Goal: Information Seeking & Learning: Get advice/opinions

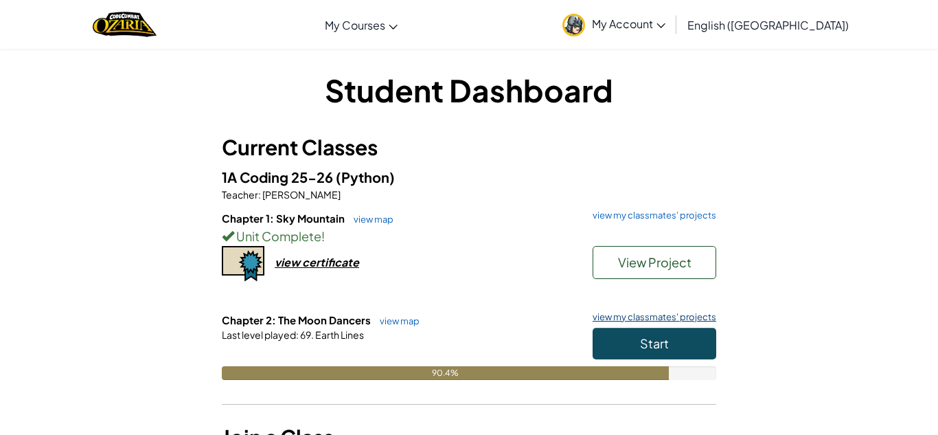
click at [640, 321] on link "view my classmates' projects" at bounding box center [651, 316] width 130 height 9
click at [636, 343] on button "Start" at bounding box center [655, 344] width 124 height 32
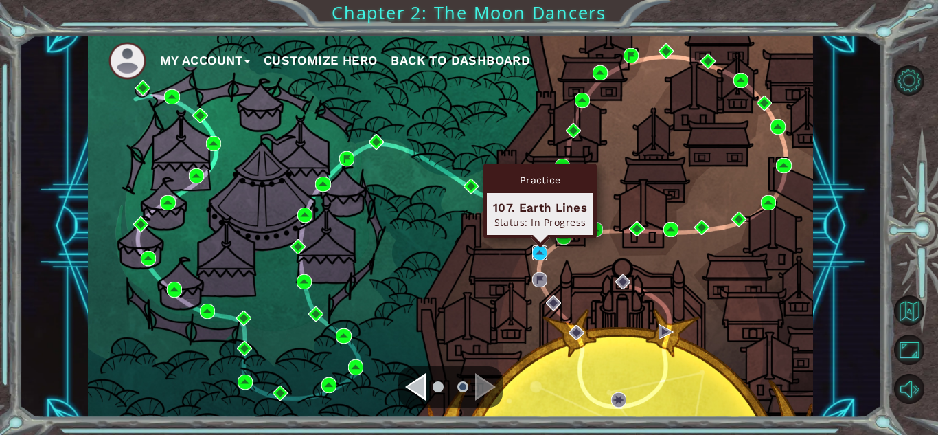
click at [538, 253] on img at bounding box center [539, 252] width 15 height 15
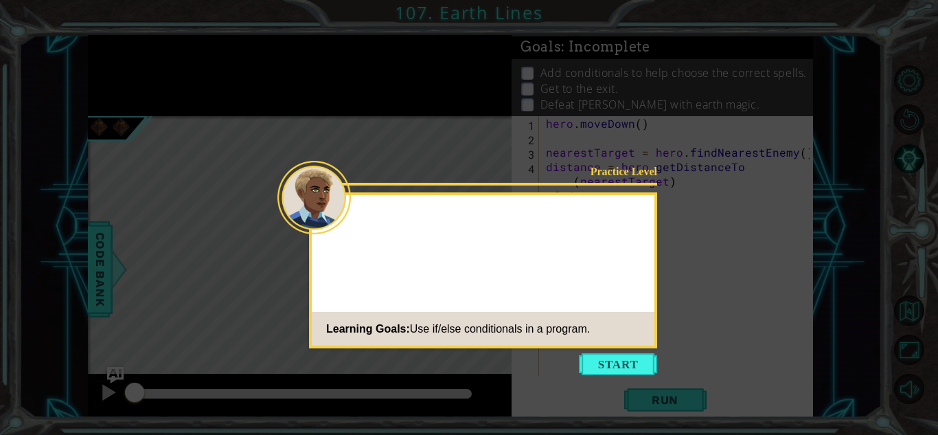
click at [604, 343] on footer "Learning Goals: Use if/else conditionals in a program." at bounding box center [483, 329] width 343 height 34
click at [608, 350] on icon at bounding box center [469, 217] width 938 height 435
click at [609, 359] on button "Start" at bounding box center [618, 364] width 78 height 22
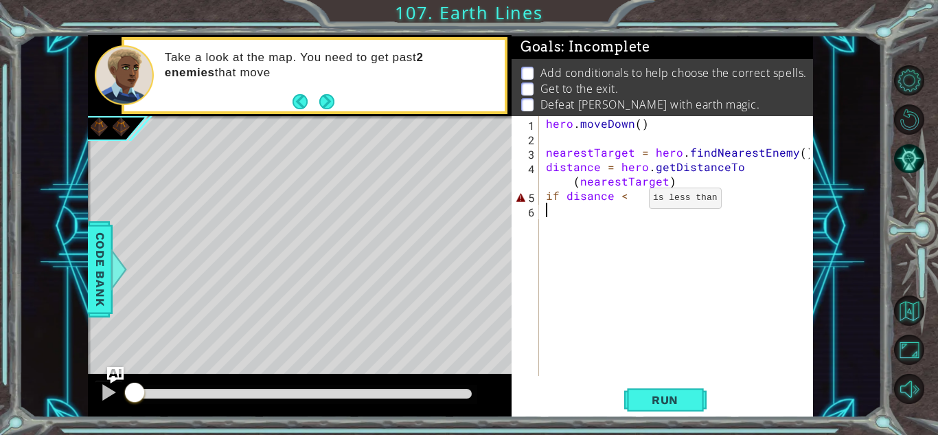
click at [626, 201] on div "hero . [GEOGRAPHIC_DATA] ( ) nearestTarget = hero . findNearestEnemy ( ) distan…" at bounding box center [679, 260] width 273 height 288
type textarea "if disance < 3:"
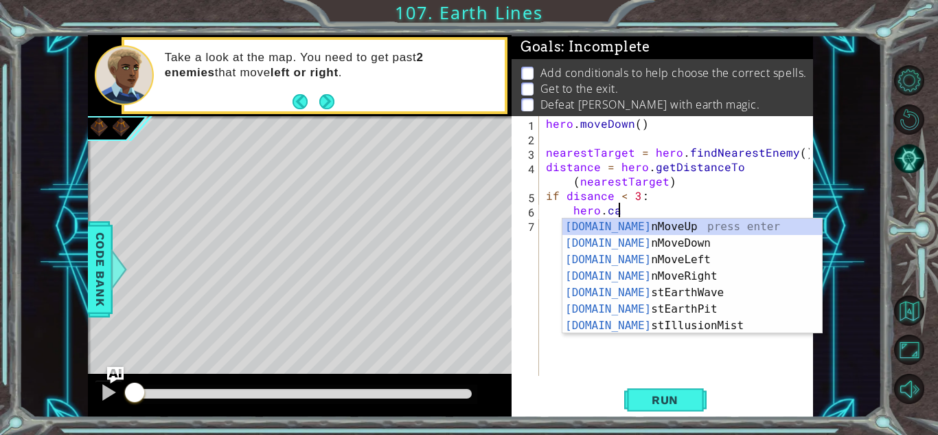
scroll to position [0, 4]
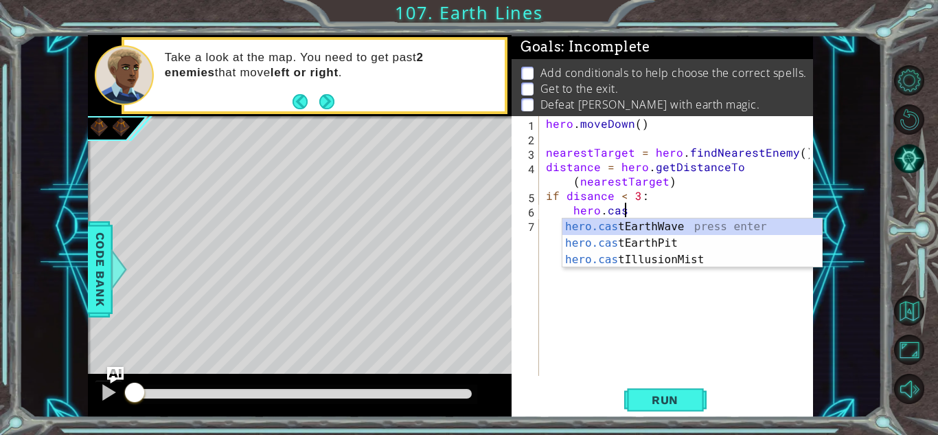
type textarea "hero.cast"
click at [673, 226] on div "hero.cast EarthWave press enter hero.cast EarthPit press enter hero.cast Illusi…" at bounding box center [692, 259] width 260 height 82
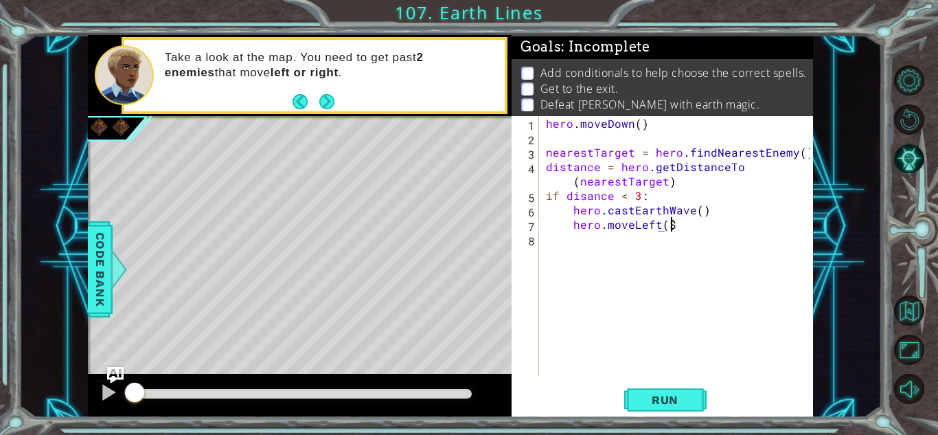
scroll to position [0, 7]
type textarea "hero.moveLeft(4)"
type textarea "else:"
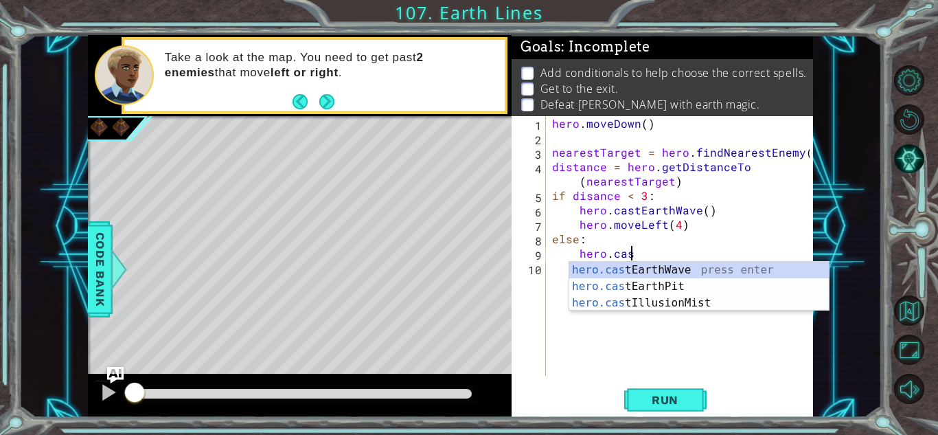
scroll to position [0, 4]
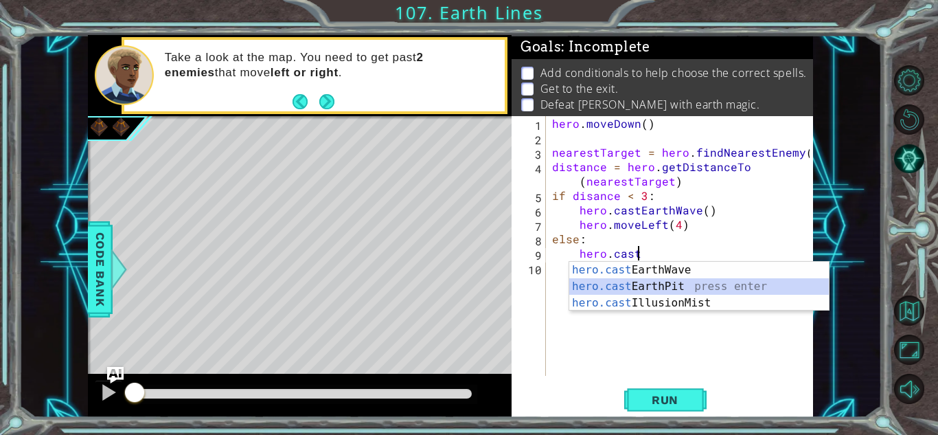
click at [633, 290] on div "hero.cast EarthWave press enter hero.cast EarthPit press enter hero.cast Illusi…" at bounding box center [699, 303] width 260 height 82
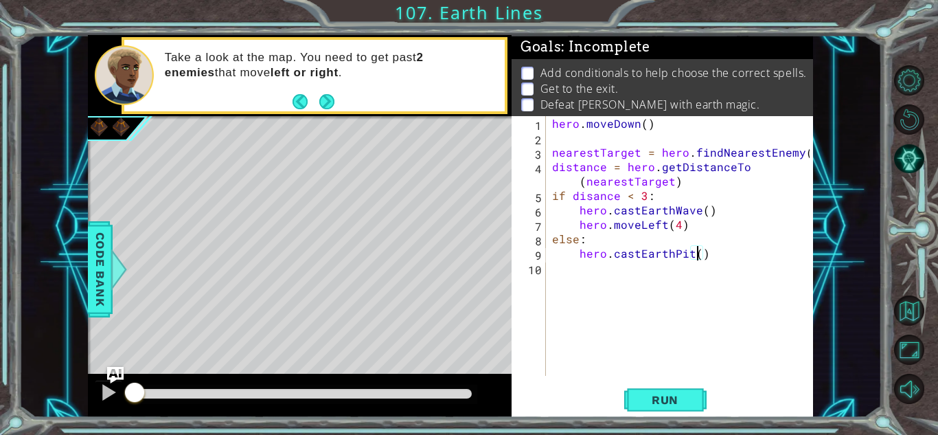
scroll to position [0, 9]
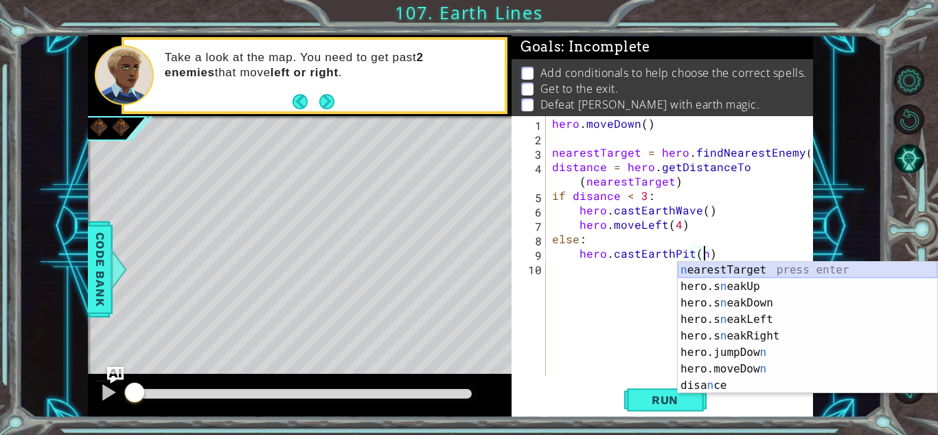
click at [753, 268] on div "n earestTarget press enter hero.s n eakUp press enter hero.s n eakDown press en…" at bounding box center [808, 344] width 260 height 165
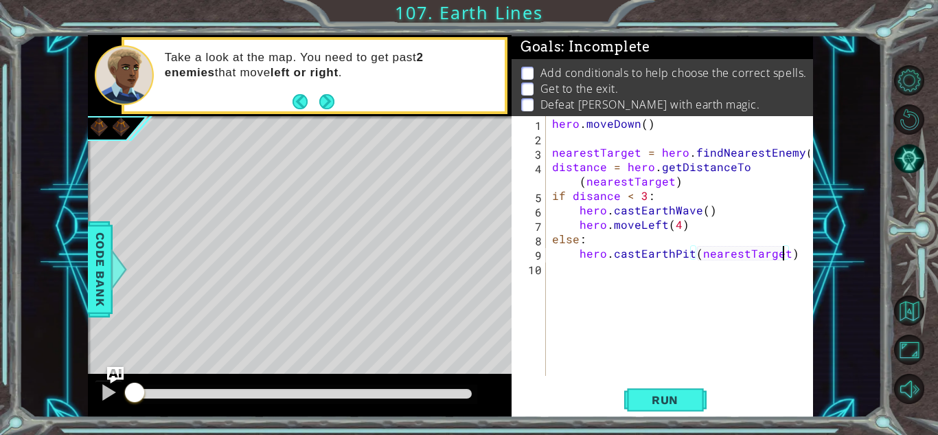
click at [791, 255] on div "hero . [GEOGRAPHIC_DATA] ( ) nearestTarget = hero . findNearestEnemy ( ) distan…" at bounding box center [682, 260] width 267 height 288
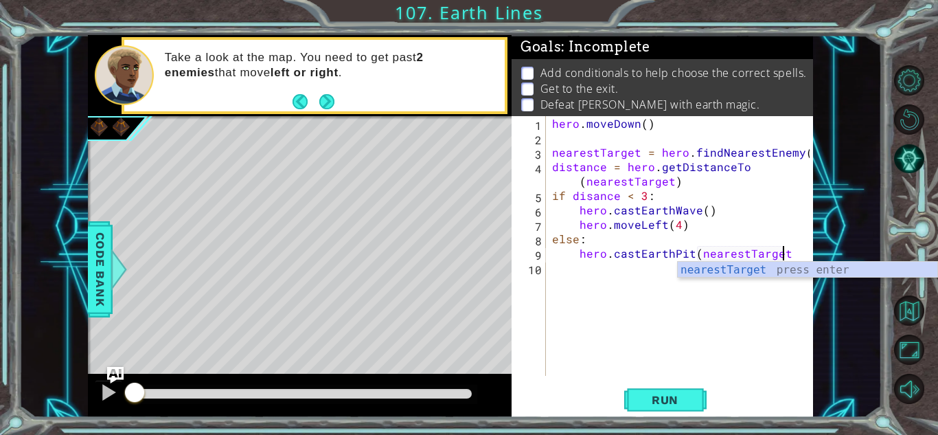
type textarea "hero.castEarthPit(nearestTarget)"
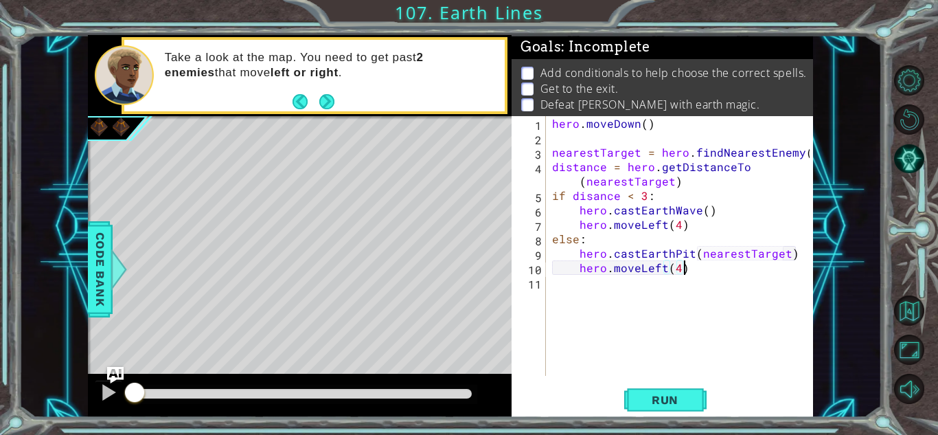
scroll to position [0, 8]
click at [696, 403] on button "Run" at bounding box center [665, 400] width 82 height 30
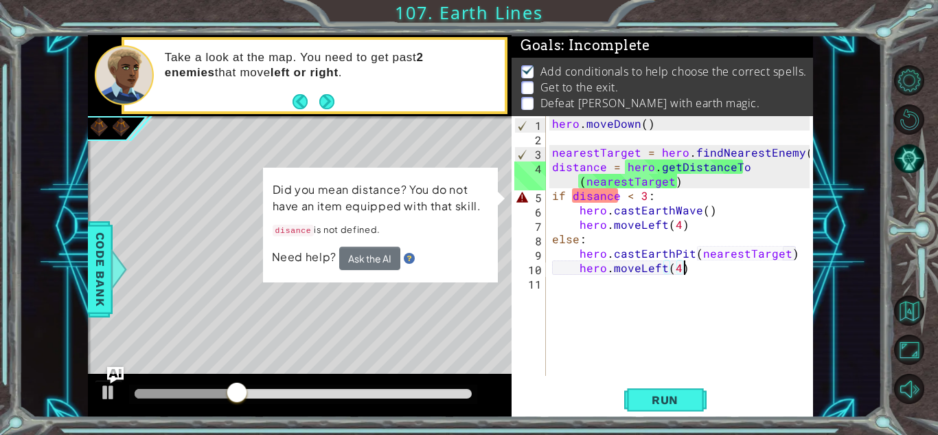
click at [624, 199] on div "hero . [GEOGRAPHIC_DATA] ( ) nearestTarget = hero . findNearestEnemy ( ) distan…" at bounding box center [682, 260] width 267 height 288
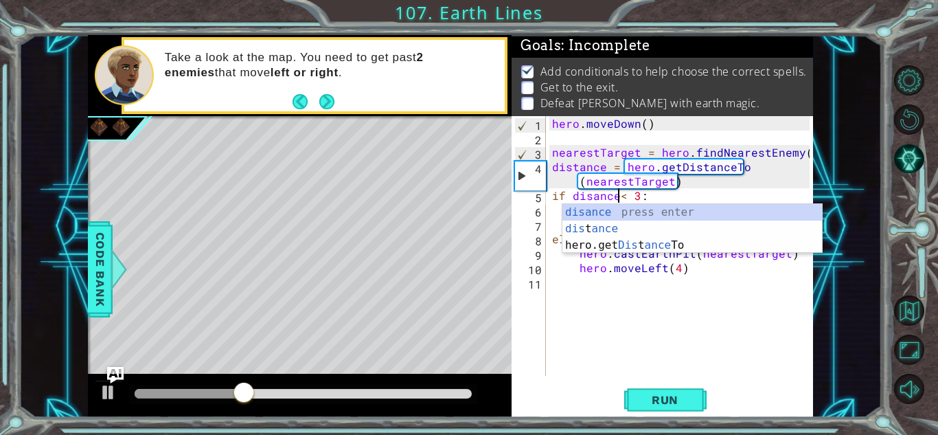
scroll to position [0, 5]
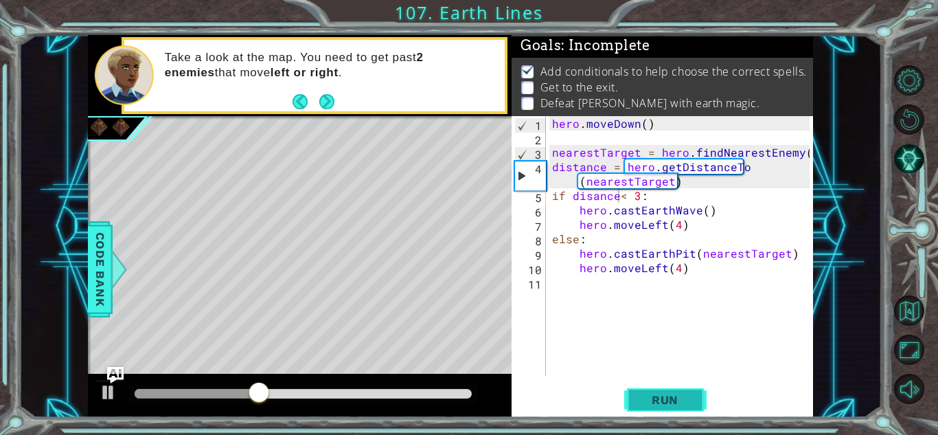
click at [637, 394] on button "Run" at bounding box center [665, 400] width 82 height 30
click at [617, 199] on div "hero . [GEOGRAPHIC_DATA] ( ) nearestTarget = hero . findNearestEnemy ( ) distan…" at bounding box center [682, 260] width 267 height 288
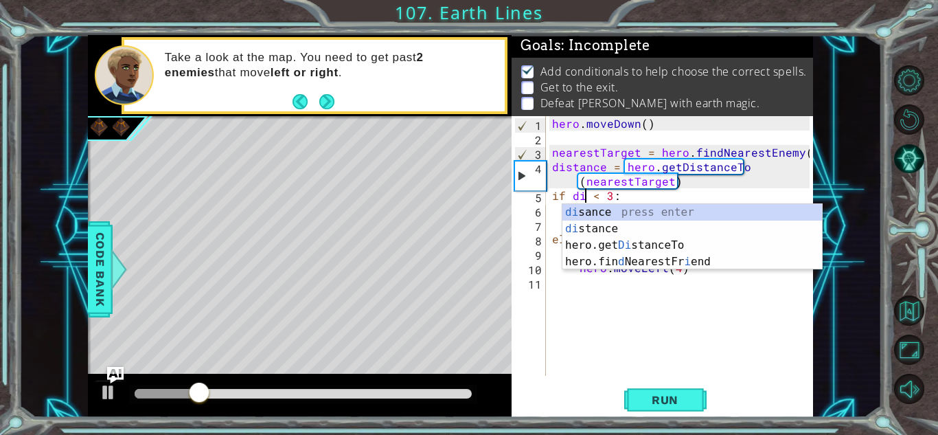
scroll to position [0, 3]
click at [622, 209] on div "[PERSON_NAME] press enter di stance press enter hero.get Di stanceTo press ente…" at bounding box center [692, 253] width 260 height 99
type textarea "if disance < 3:"
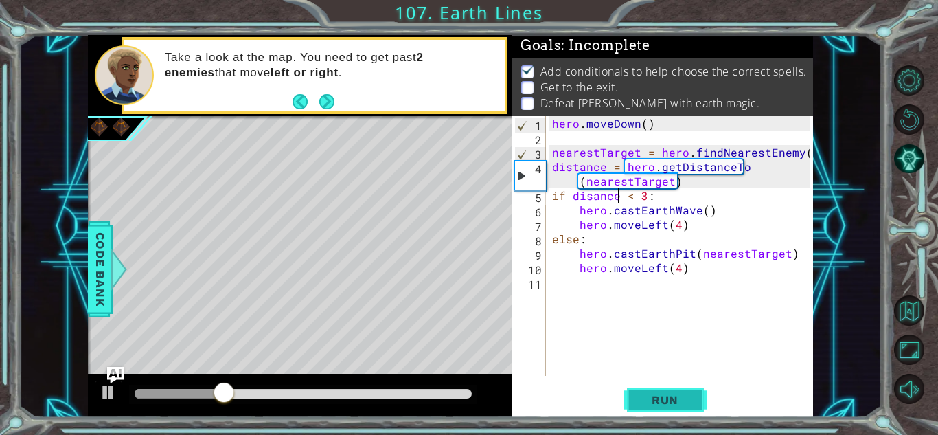
click at [652, 387] on button "Run" at bounding box center [665, 400] width 82 height 30
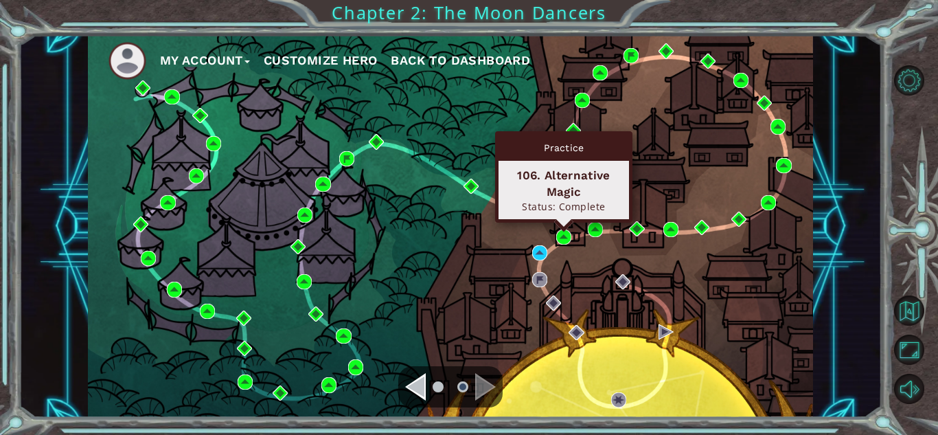
click at [561, 223] on div "Practice 106. Alternative Magic Status: Complete" at bounding box center [563, 176] width 137 height 91
click at [564, 238] on img at bounding box center [563, 236] width 15 height 15
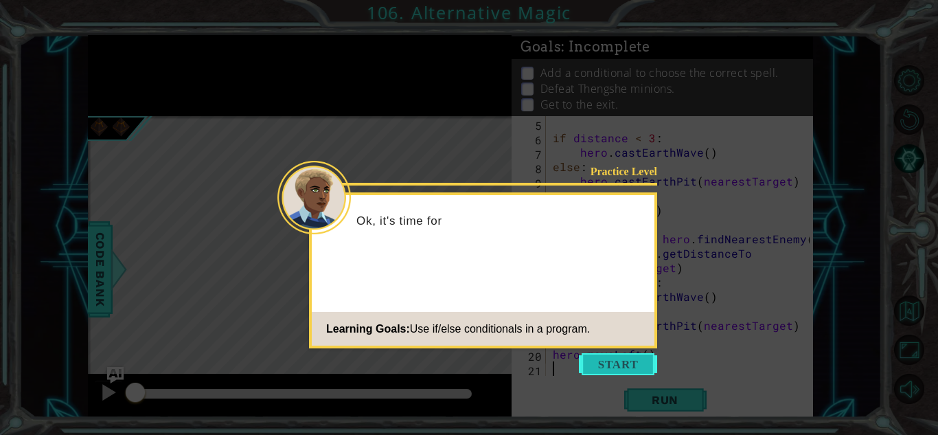
click at [607, 370] on button "Start" at bounding box center [618, 364] width 78 height 22
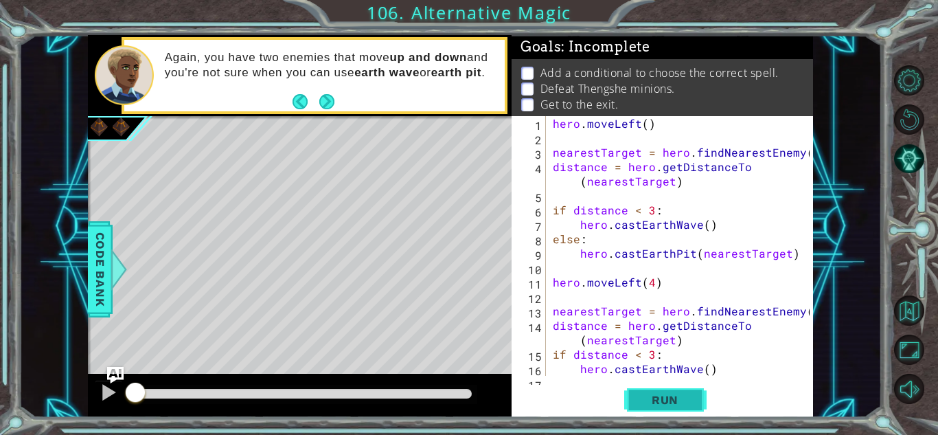
click at [643, 394] on span "Run" at bounding box center [665, 400] width 54 height 14
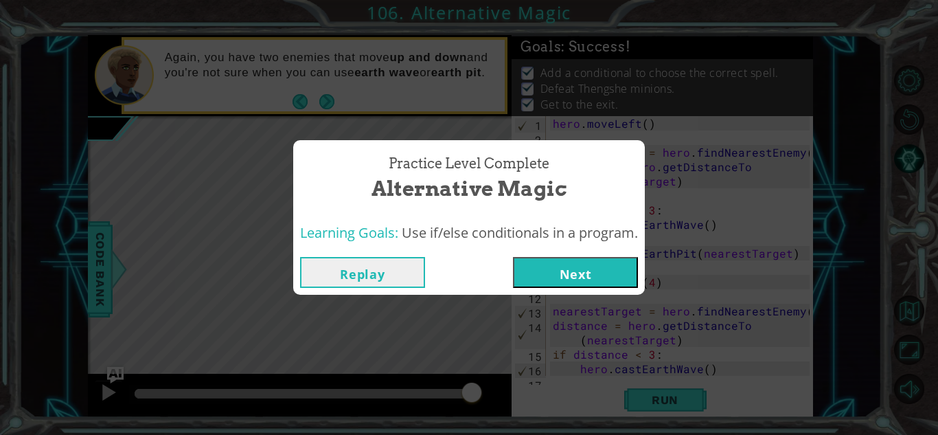
click at [571, 278] on button "Next" at bounding box center [575, 272] width 125 height 31
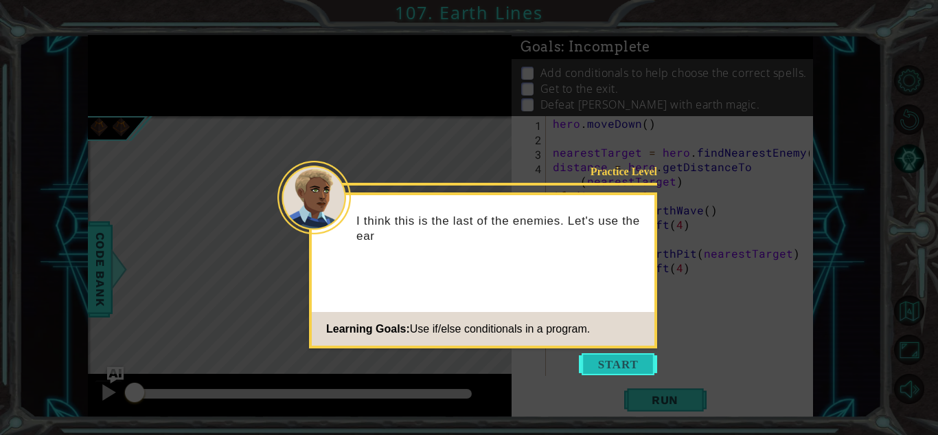
click at [593, 361] on button "Start" at bounding box center [618, 364] width 78 height 22
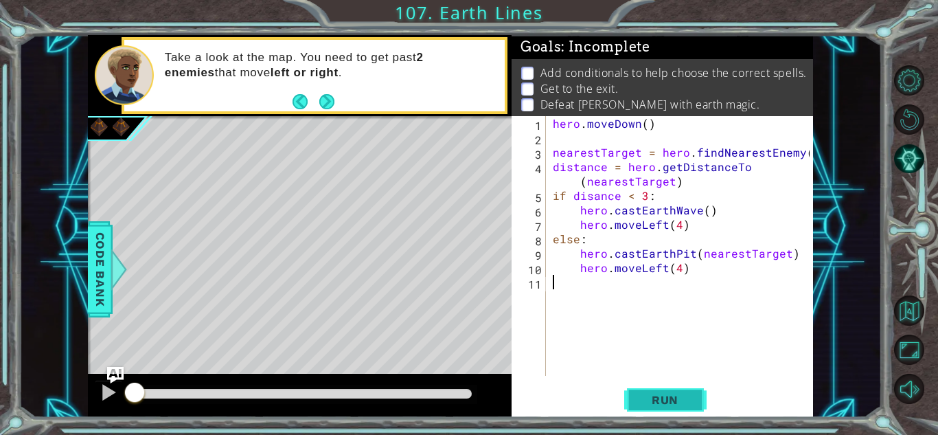
click at [648, 391] on button "Run" at bounding box center [665, 400] width 82 height 30
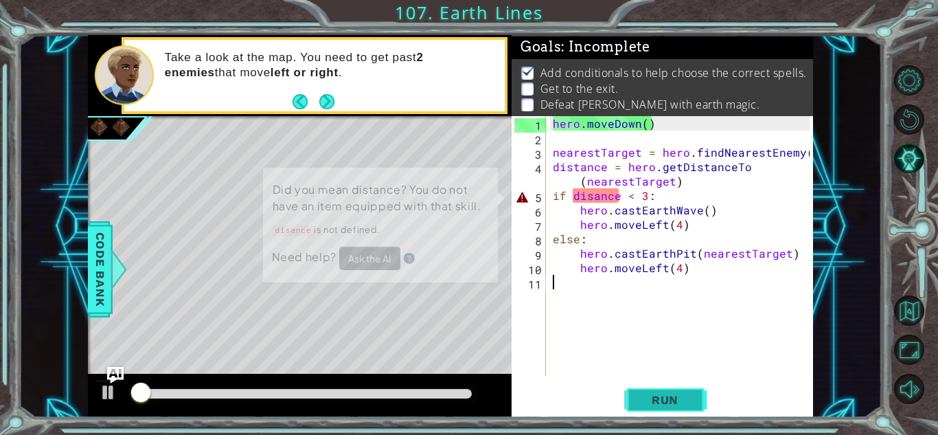
scroll to position [1, 0]
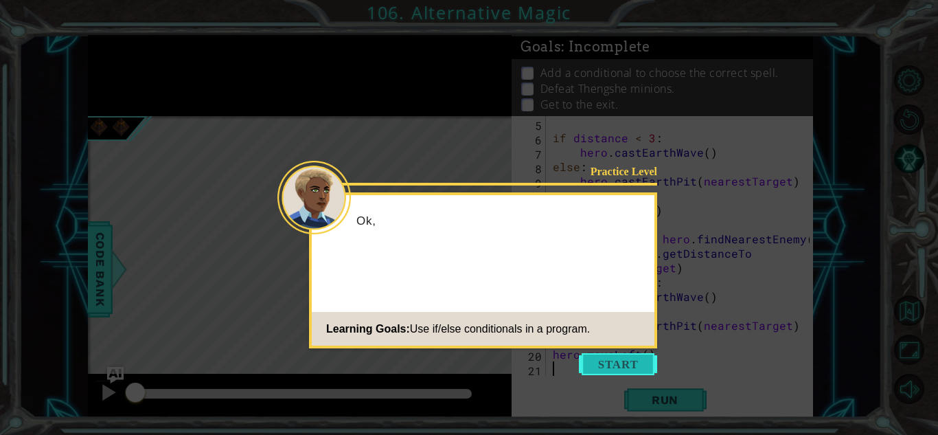
click at [612, 360] on button "Start" at bounding box center [618, 364] width 78 height 22
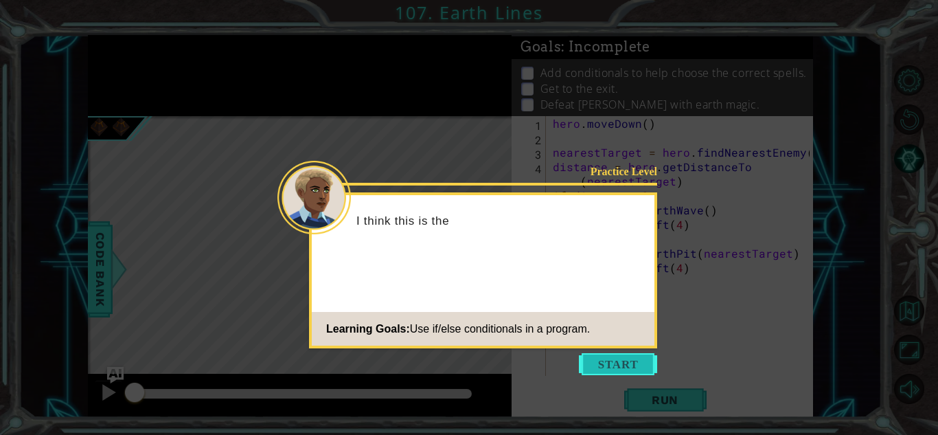
click at [615, 374] on button "Start" at bounding box center [618, 364] width 78 height 22
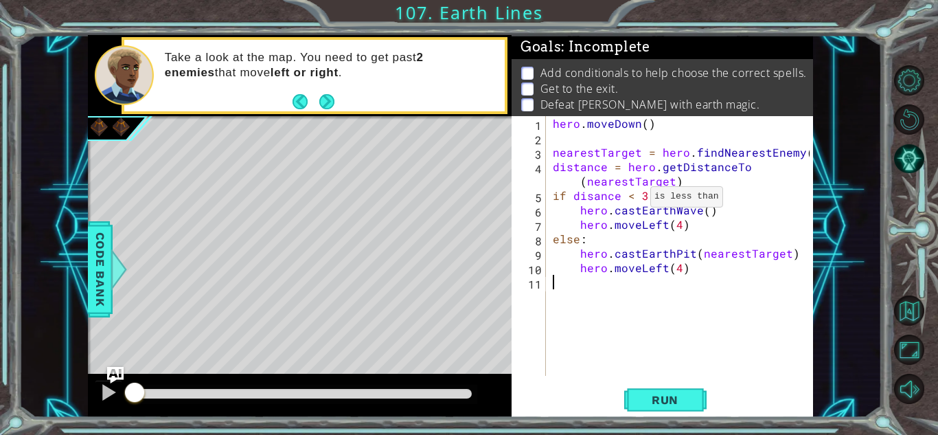
click at [634, 200] on div "hero . [GEOGRAPHIC_DATA] ( ) nearestTarget = hero . findNearestEnemy ( ) distan…" at bounding box center [683, 260] width 266 height 288
type textarea "if disance > 3:"
click at [674, 389] on button "Run" at bounding box center [665, 400] width 82 height 30
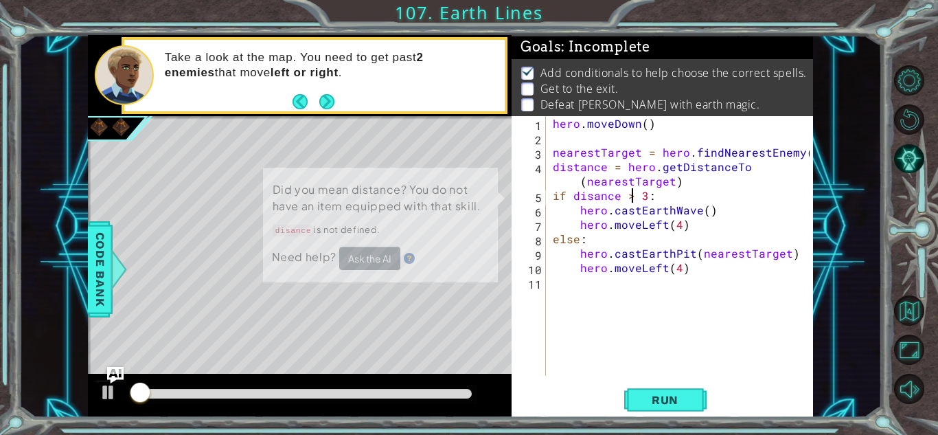
scroll to position [1, 0]
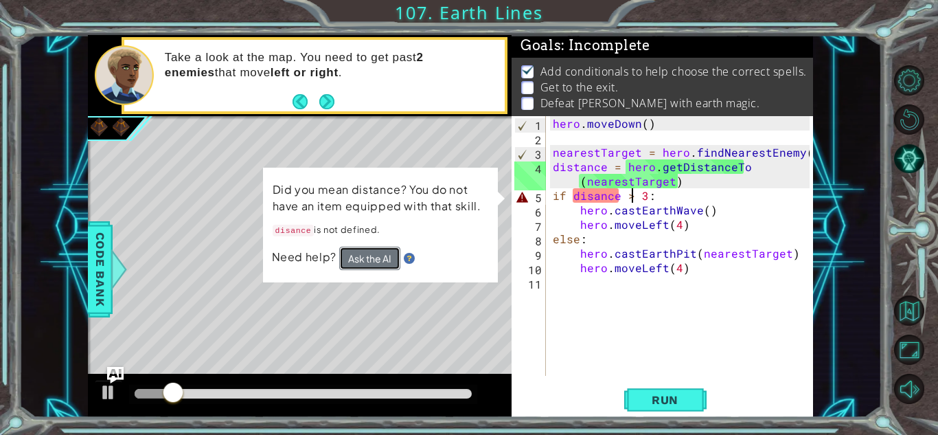
click at [369, 261] on button "Ask the AI" at bounding box center [369, 258] width 61 height 23
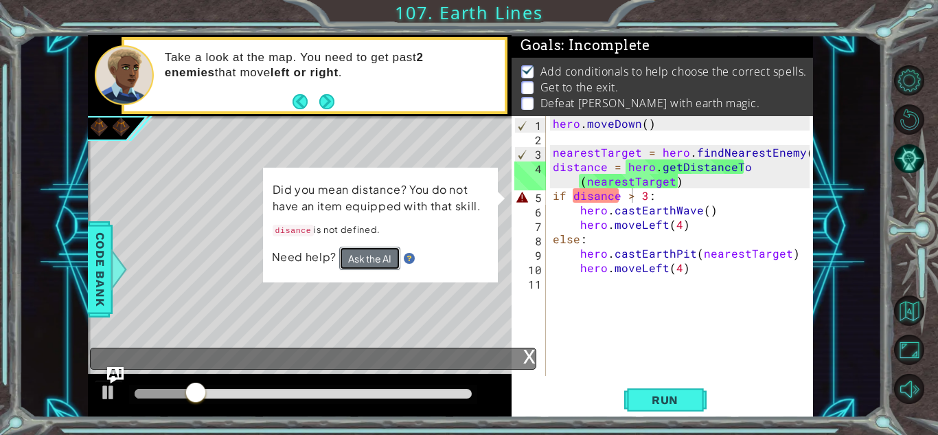
click at [361, 265] on button "Ask the AI" at bounding box center [369, 258] width 61 height 24
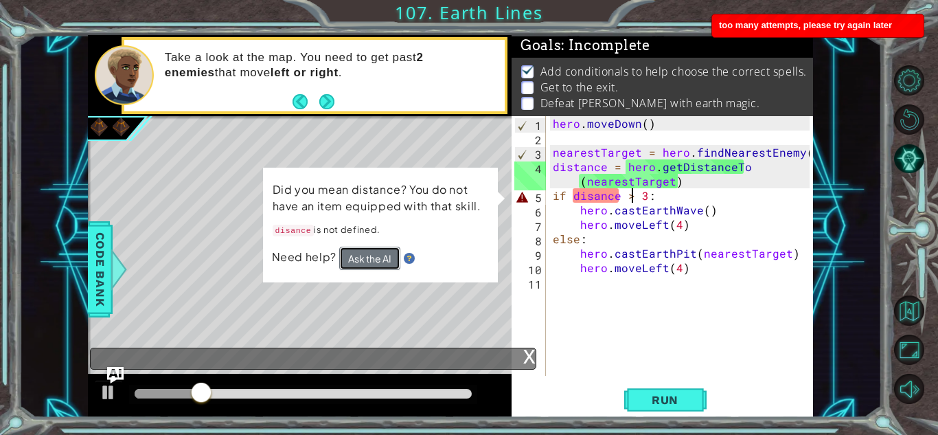
click at [351, 246] on button "Ask the AI" at bounding box center [369, 258] width 61 height 24
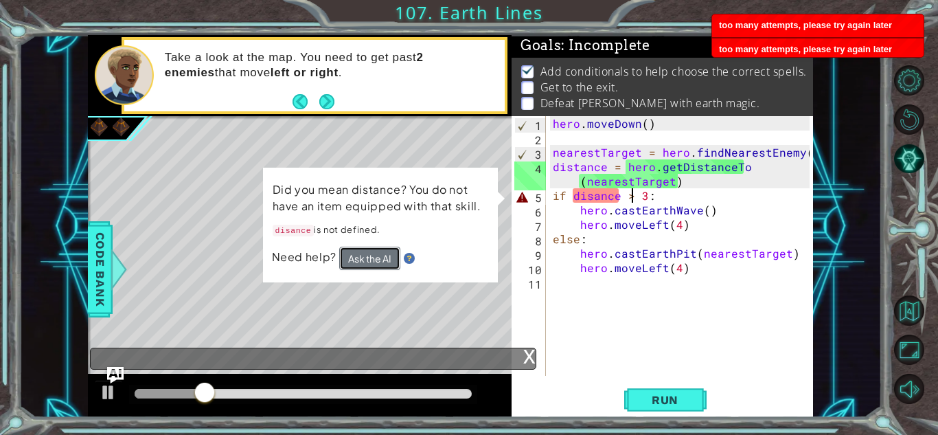
click at [354, 254] on button "Ask the AI" at bounding box center [369, 258] width 62 height 25
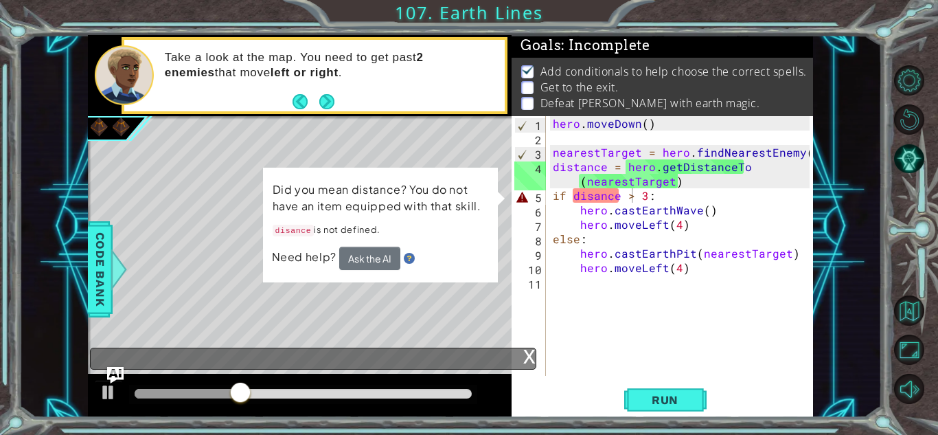
click at [310, 232] on code "disance" at bounding box center [293, 230] width 42 height 12
click at [221, 220] on div "Level Map" at bounding box center [405, 318] width 635 height 404
click at [529, 352] on div "x" at bounding box center [529, 355] width 12 height 14
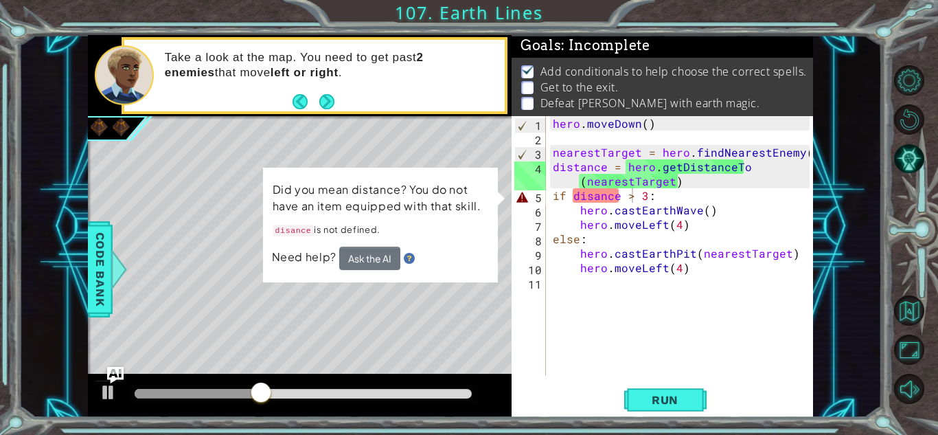
click at [377, 280] on div "Did you mean distance? You do not have an item equipped with that skill. disanc…" at bounding box center [380, 225] width 236 height 117
click at [374, 265] on button "Ask the AI" at bounding box center [369, 258] width 61 height 24
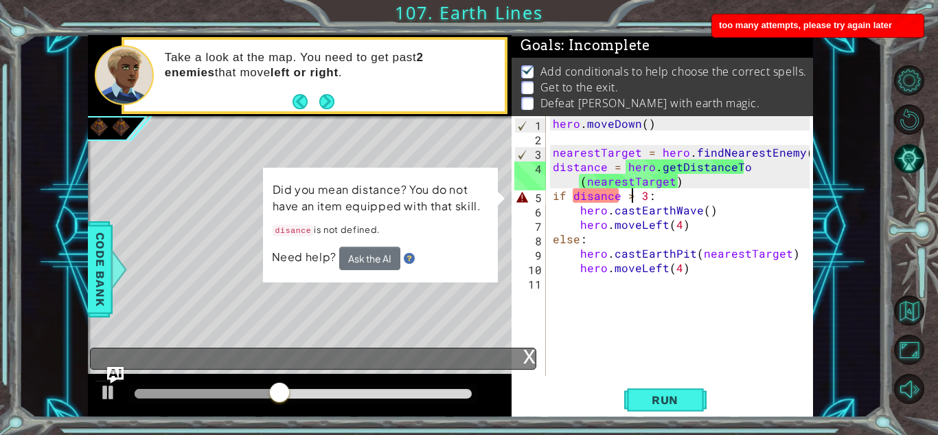
click at [527, 356] on div "x" at bounding box center [529, 355] width 12 height 14
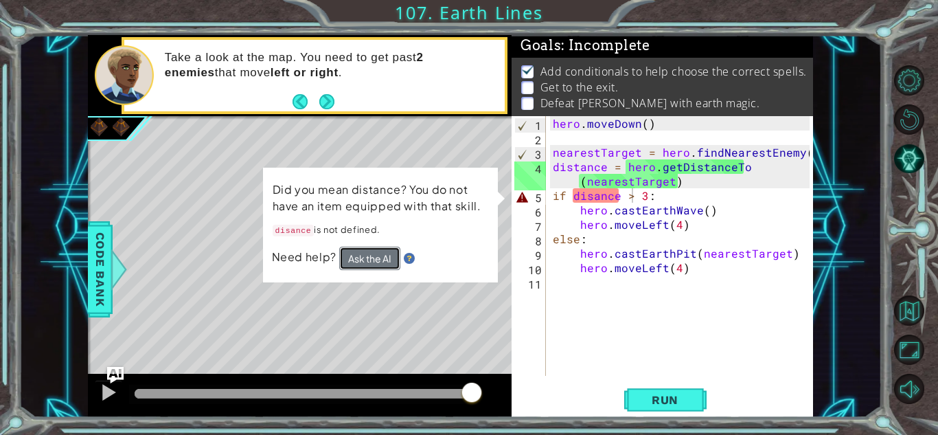
click at [365, 265] on button "Ask the AI" at bounding box center [370, 258] width 62 height 25
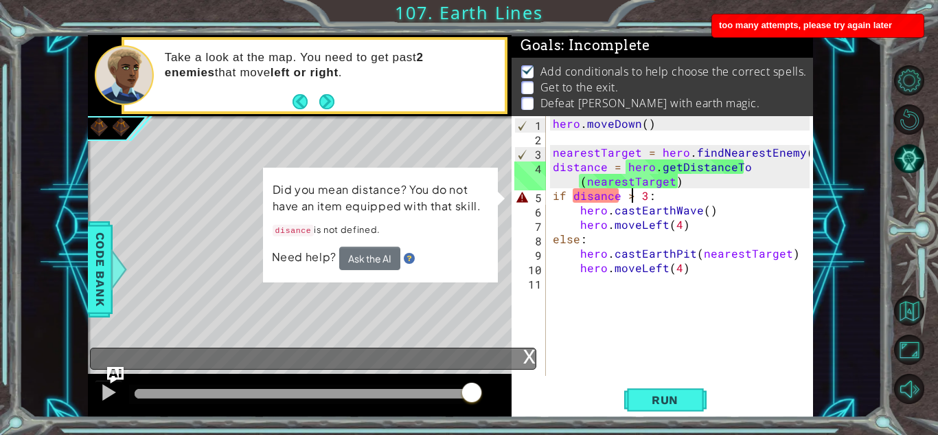
click at [532, 354] on div "x" at bounding box center [529, 355] width 12 height 14
